Goal: Information Seeking & Learning: Find specific page/section

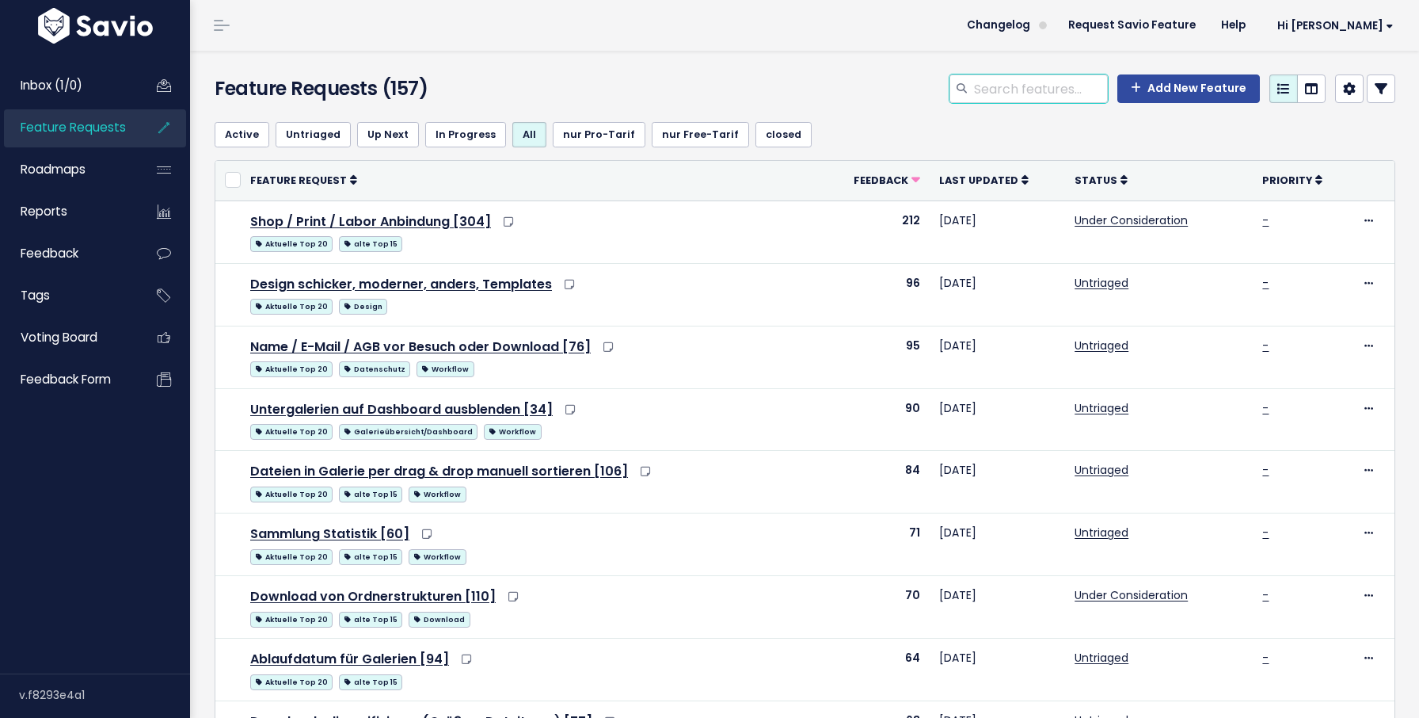
click at [1004, 92] on input "search" at bounding box center [1040, 88] width 135 height 29
type input "download"
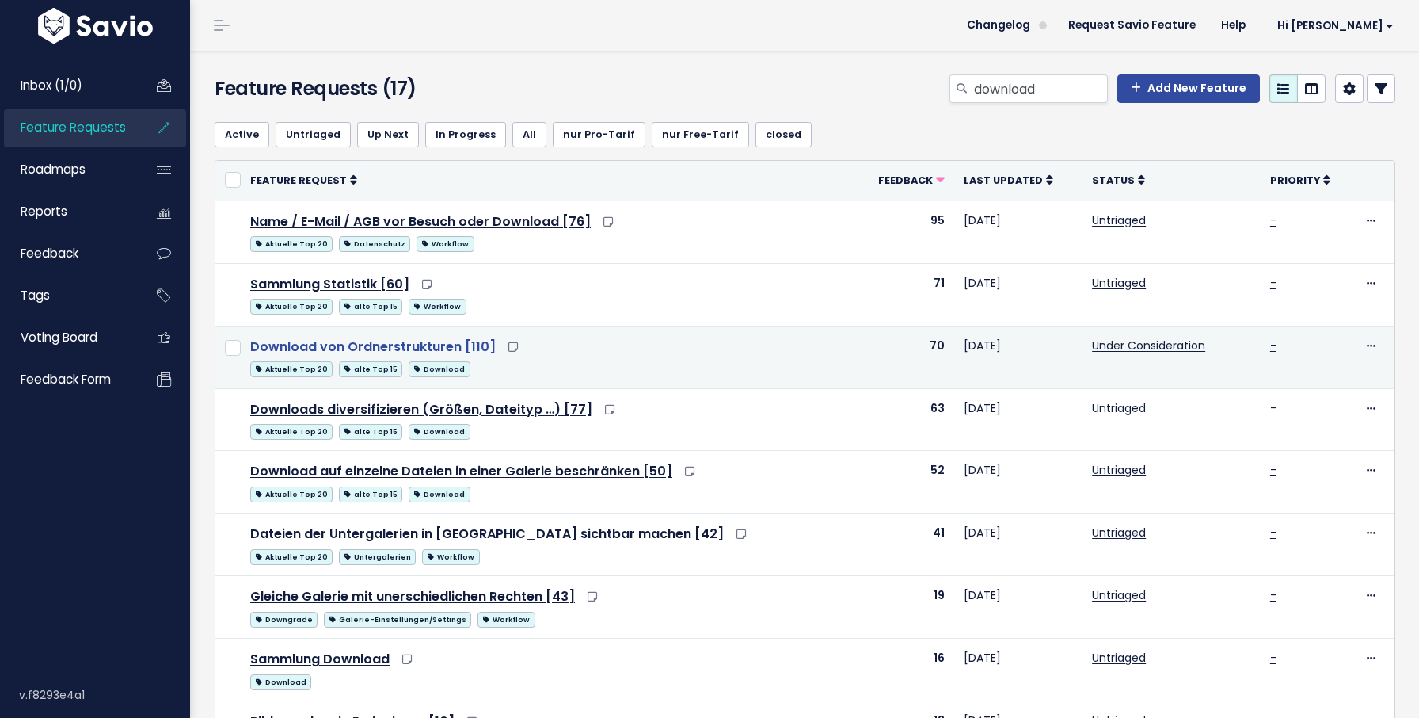
click at [432, 345] on link "Download von Ordnerstrukturen [110]" at bounding box center [373, 346] width 246 height 18
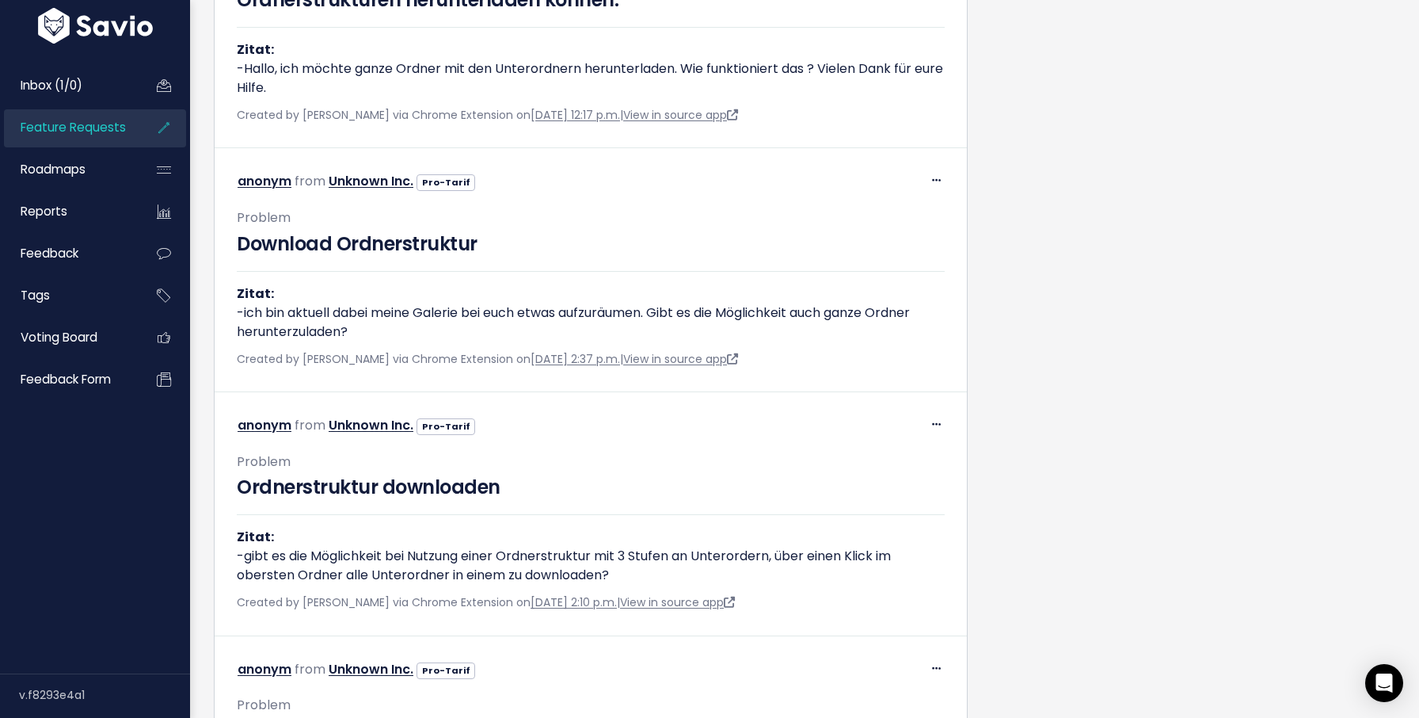
scroll to position [4827, 0]
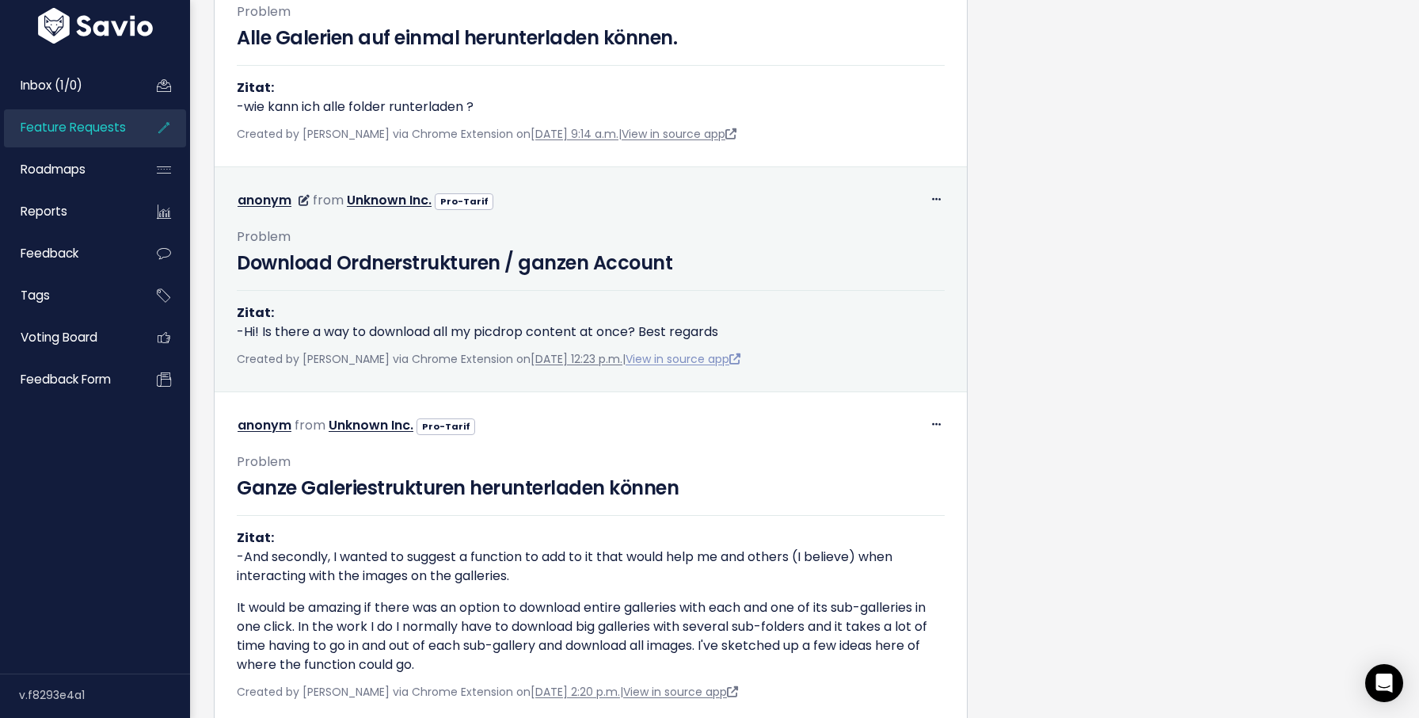
click at [699, 356] on link "View in source app" at bounding box center [683, 359] width 115 height 16
